Goal: Transaction & Acquisition: Purchase product/service

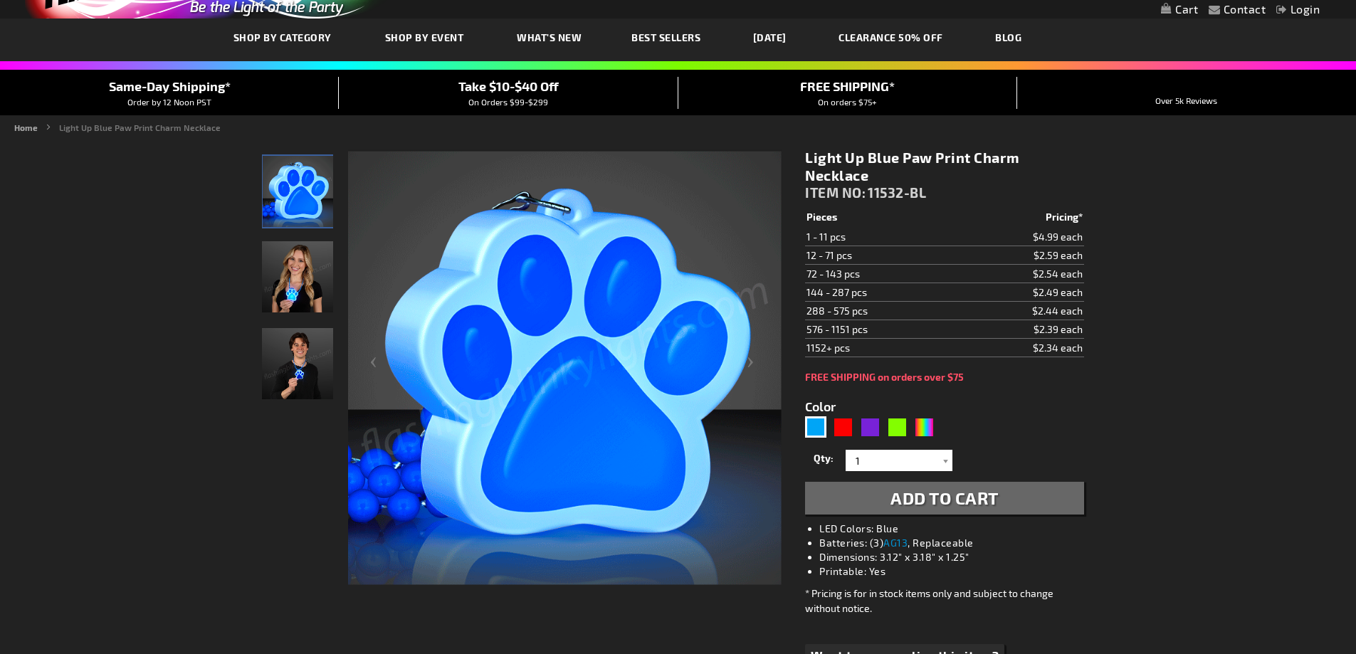
click at [297, 297] on img "Woman wearing LED Light Up Blue Paw Print Charm Necklace" at bounding box center [297, 276] width 71 height 71
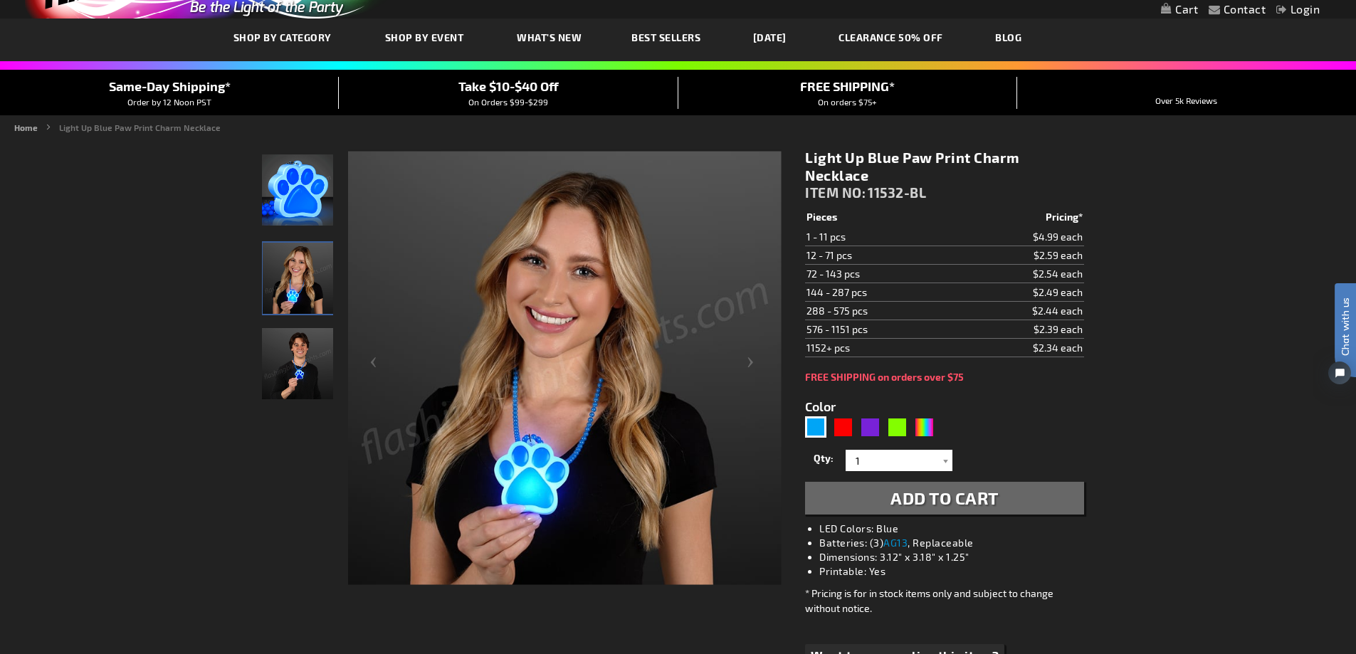
click at [294, 358] on img "Man wearing LED Light Up Blue Paw Print Charm Necklace" at bounding box center [297, 363] width 71 height 71
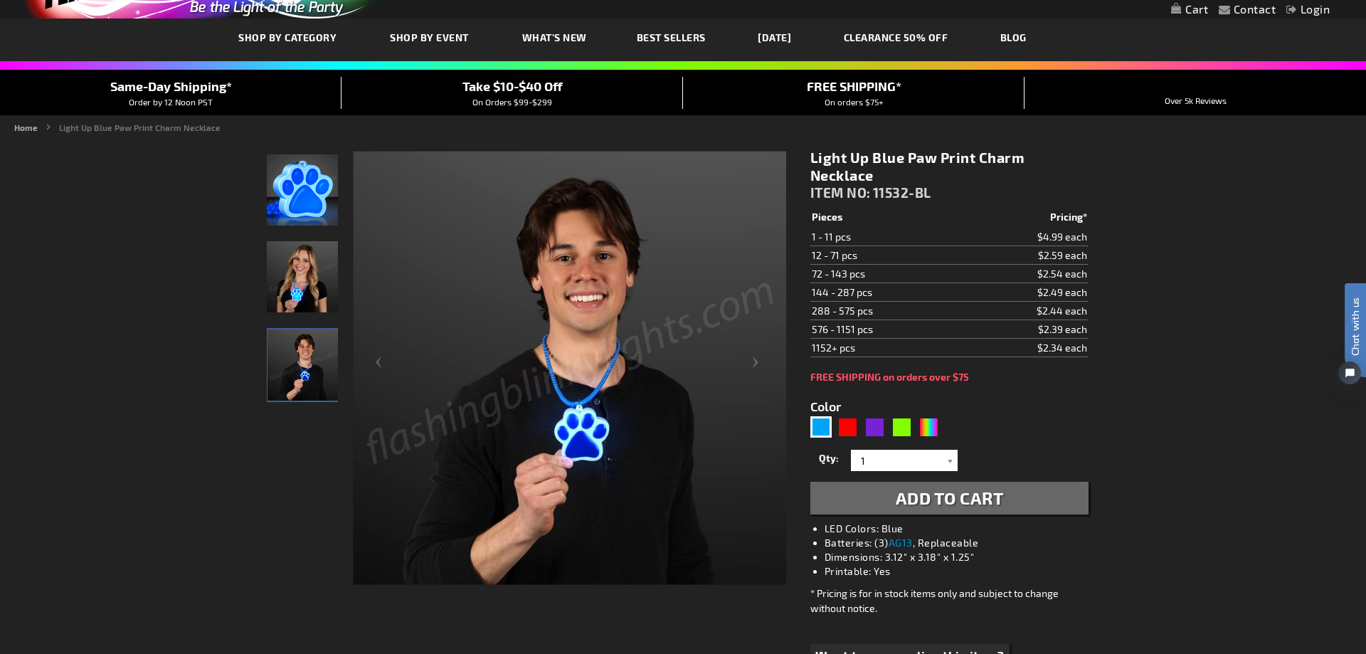
click at [1238, 291] on div "Close dialog Get 10% Off Subscribe and save [DATE] Unlock Offer Submit" at bounding box center [683, 327] width 1366 height 654
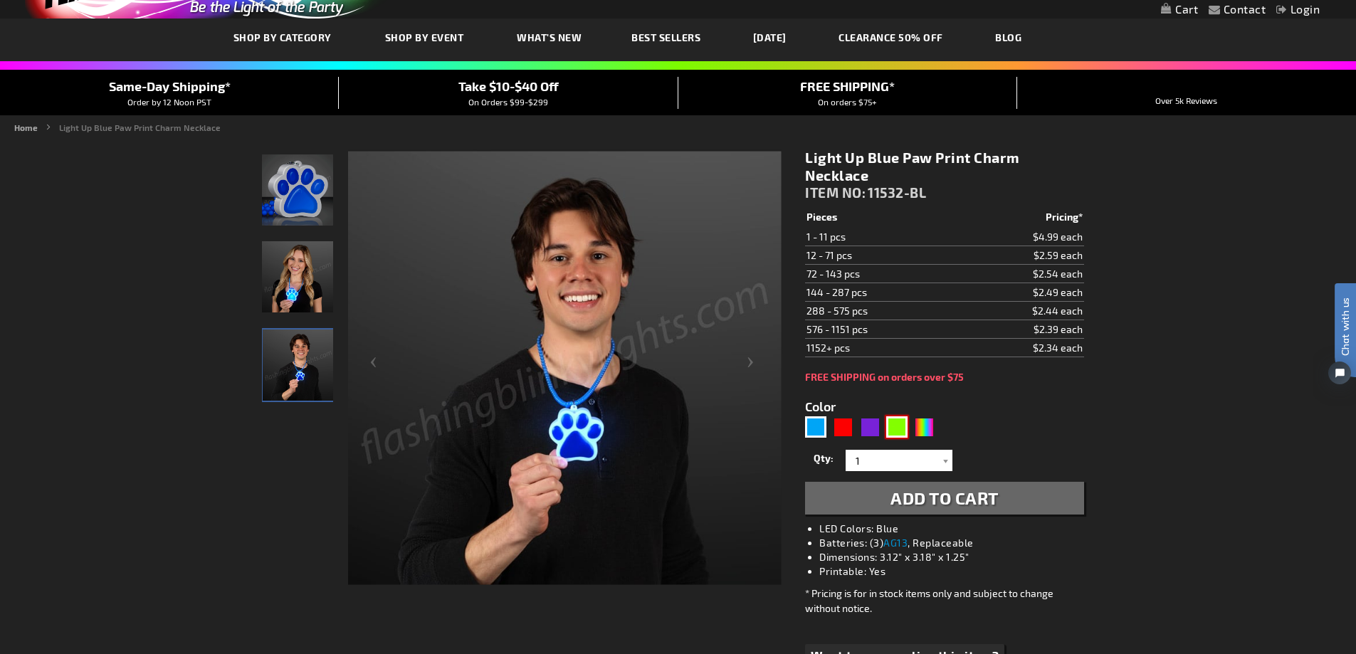
click at [899, 429] on div "Green" at bounding box center [896, 426] width 21 height 21
type input "5648"
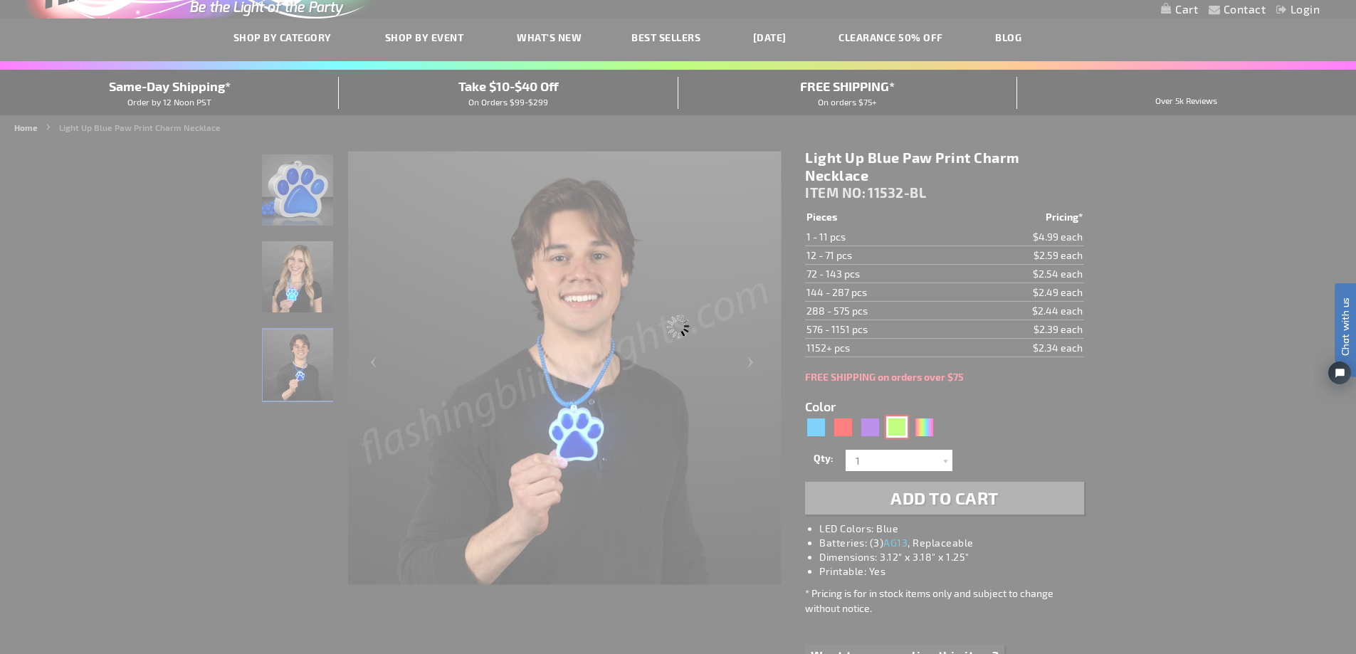
type input "11532-GN"
type input "Customize - Light Up Green Paw Print Charm Necklace - ITEM NO: 11532-GN"
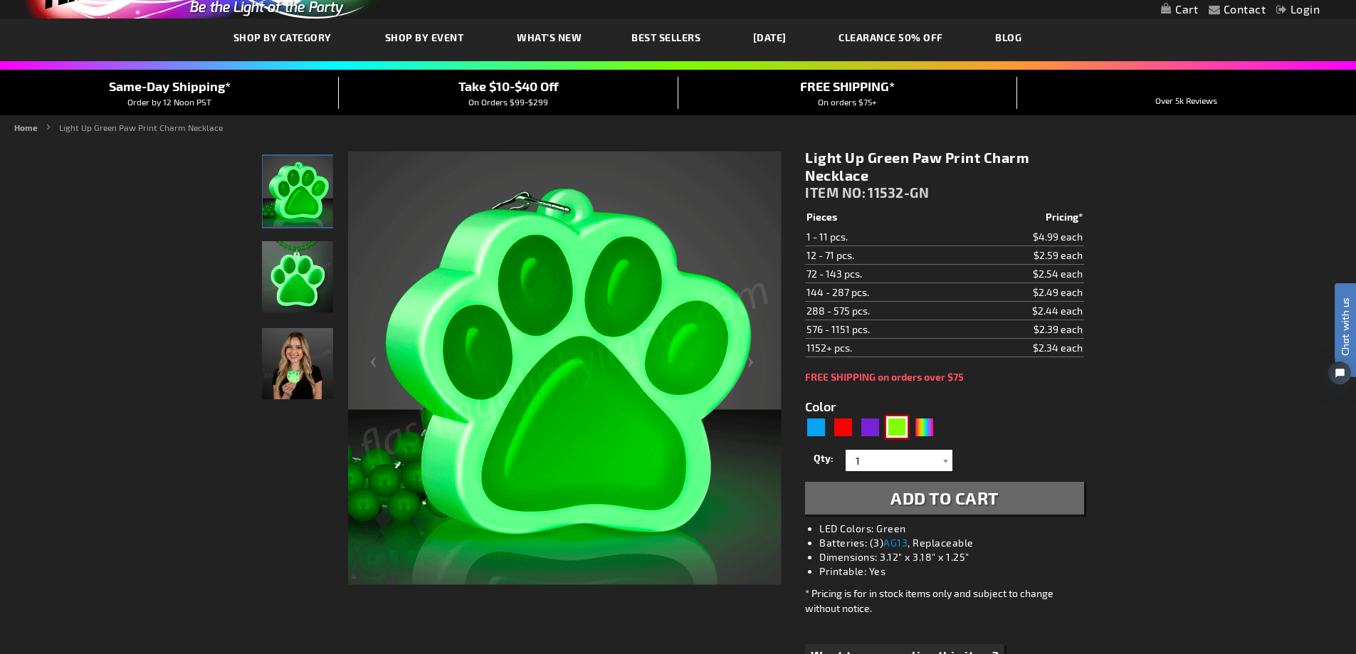
click at [291, 288] on img at bounding box center [297, 276] width 71 height 71
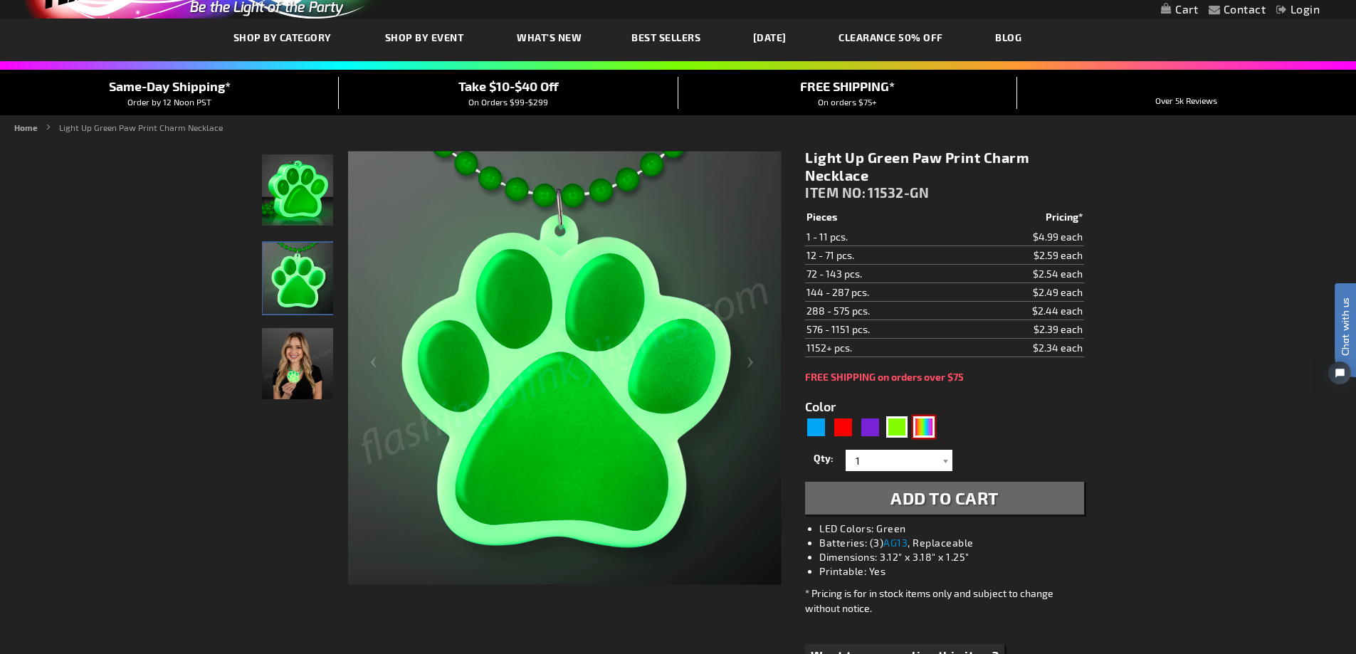
click at [920, 425] on div "MLT" at bounding box center [923, 426] width 21 height 21
type input "5635"
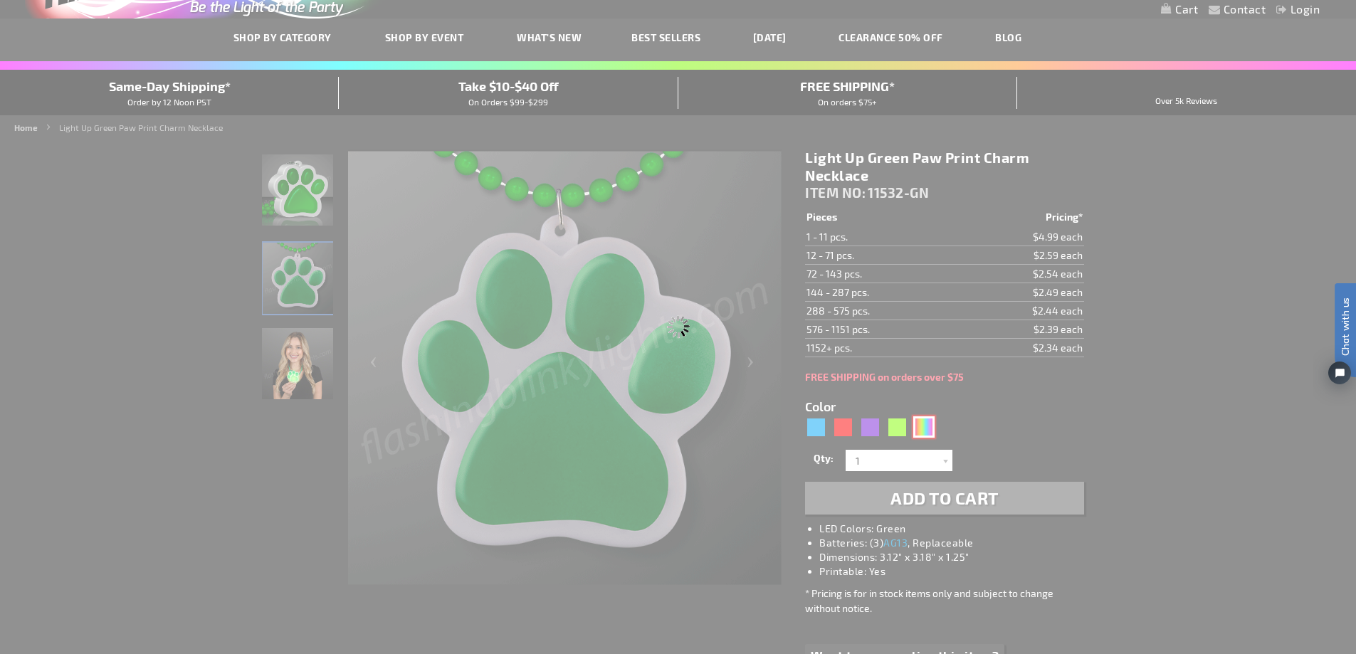
type input "11532-MLT"
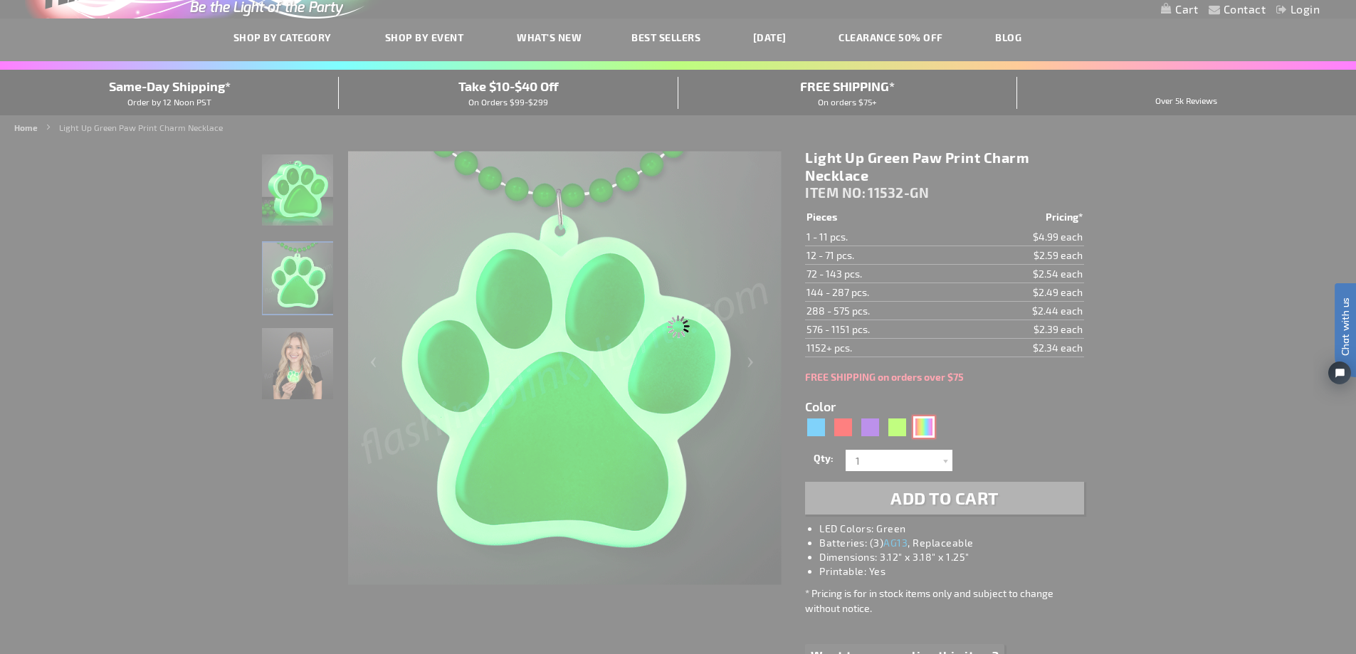
type input "Customize - Light Up Paw Print Bead Necklace - ITEM NO: 11532-MLT"
